Goal: Information Seeking & Learning: Understand process/instructions

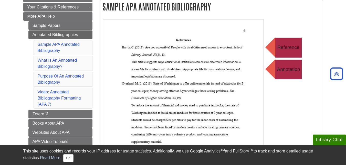
scroll to position [101, 0]
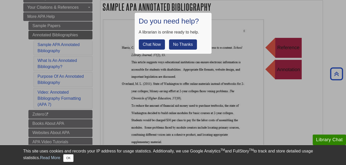
click at [177, 42] on button "No Thanks" at bounding box center [183, 44] width 28 height 10
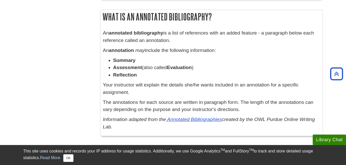
scroll to position [331, 0]
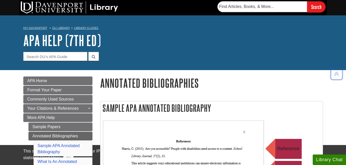
scroll to position [101, 0]
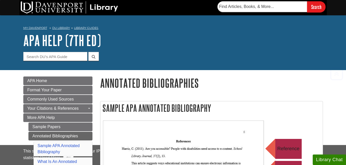
scroll to position [101, 0]
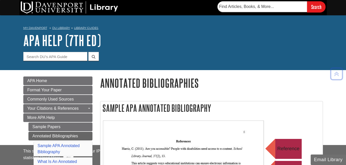
scroll to position [477, 0]
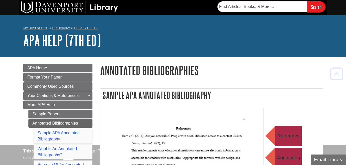
scroll to position [341, 0]
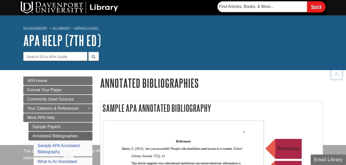
scroll to position [584, 0]
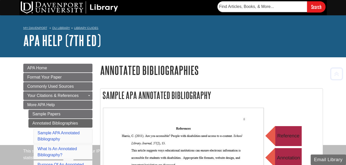
scroll to position [101, 0]
